Goal: Find specific page/section: Find specific page/section

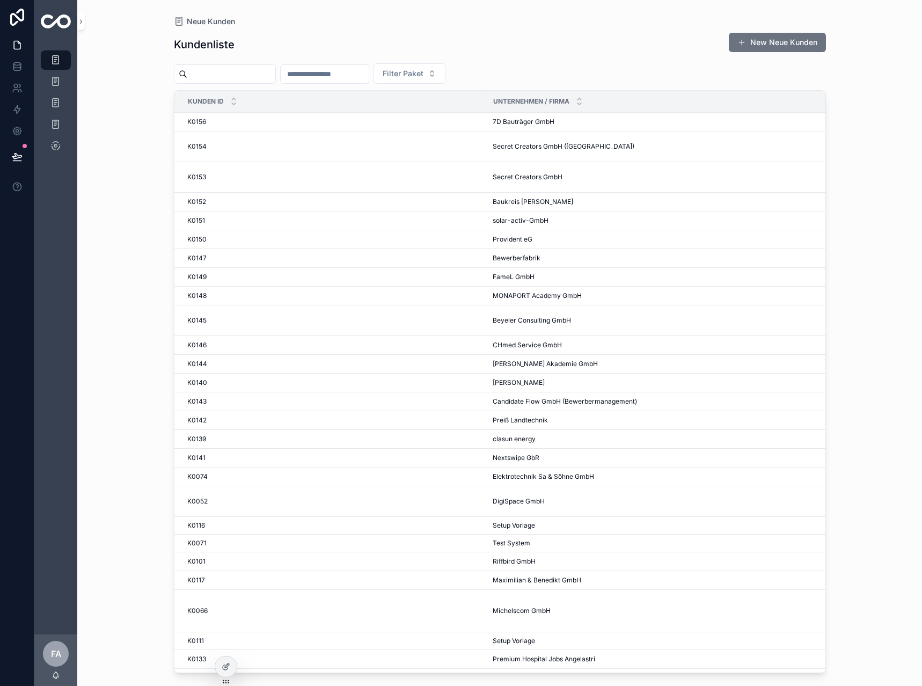
click at [354, 73] on input "scrollable content" at bounding box center [325, 74] width 88 height 15
type input "***"
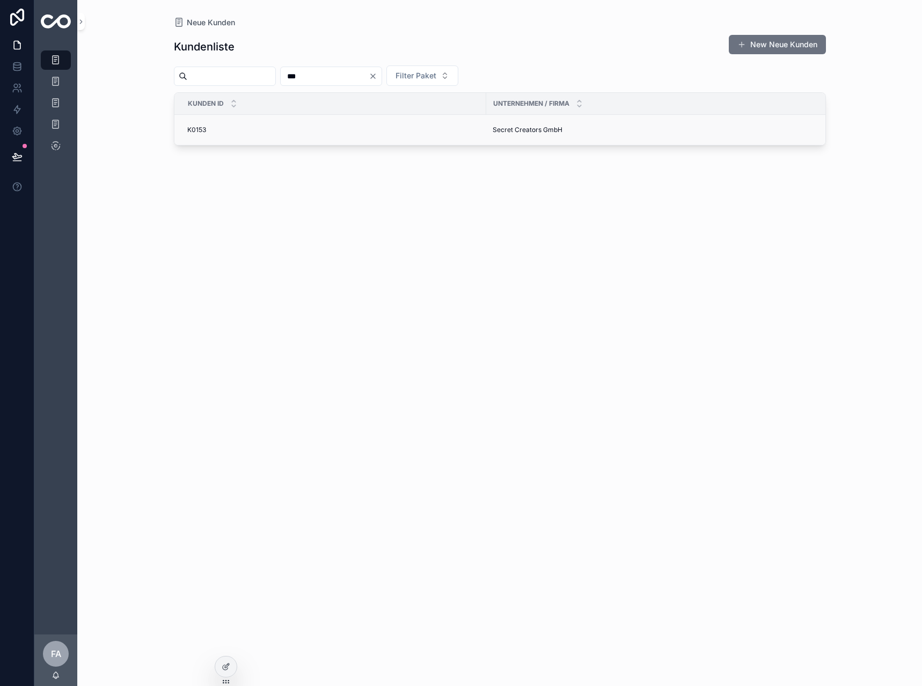
click at [210, 126] on div "K0153 K0153" at bounding box center [333, 130] width 292 height 9
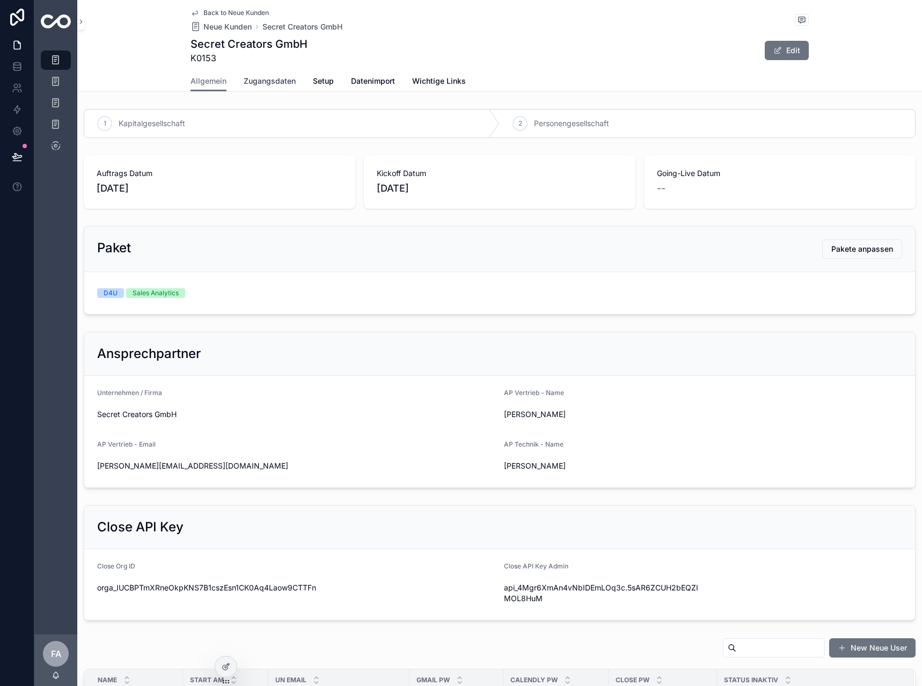
click at [267, 82] on span "Zugangsdaten" at bounding box center [270, 81] width 52 height 11
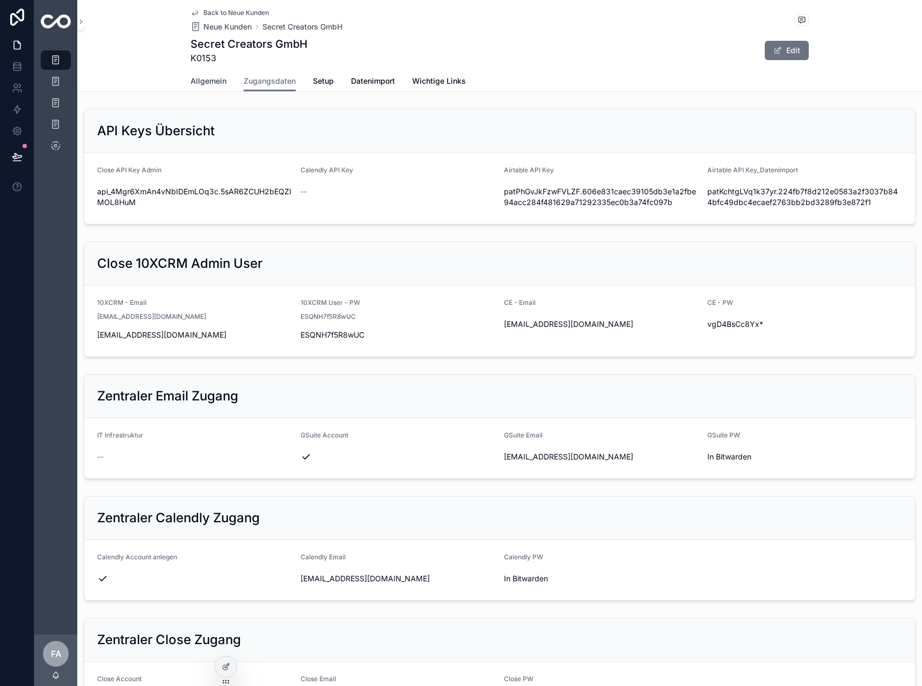
click at [203, 82] on span "Allgemein" at bounding box center [209, 81] width 36 height 11
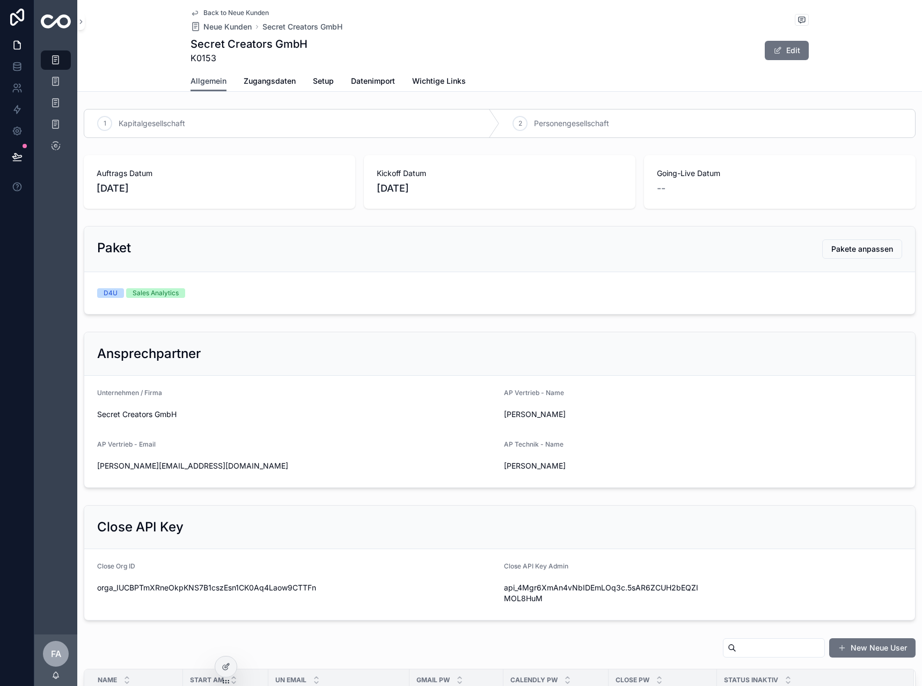
scroll to position [54, 0]
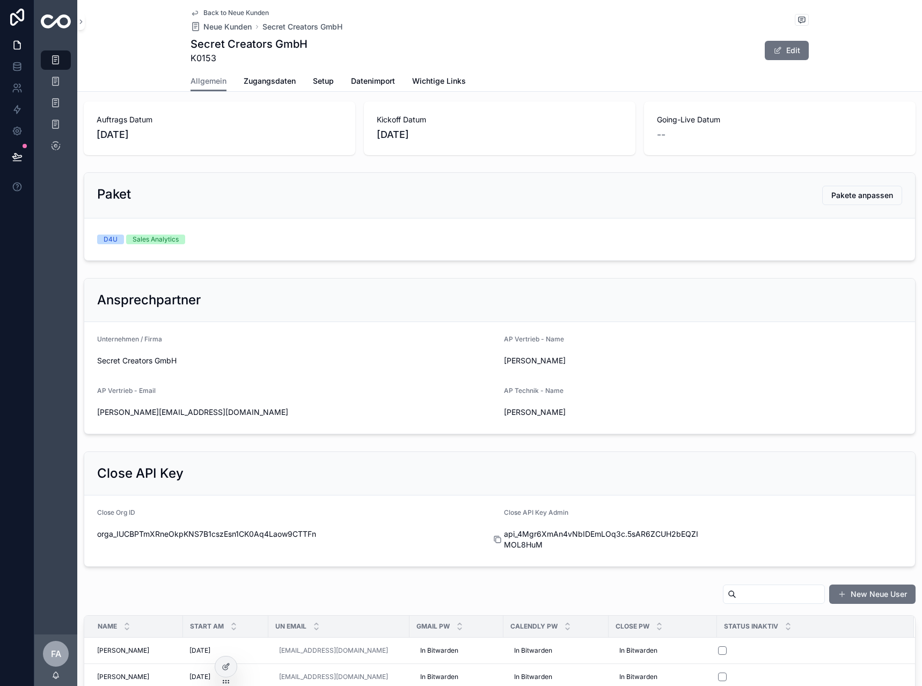
click at [494, 539] on icon "scrollable content" at bounding box center [497, 539] width 9 height 9
